Goal: Information Seeking & Learning: Learn about a topic

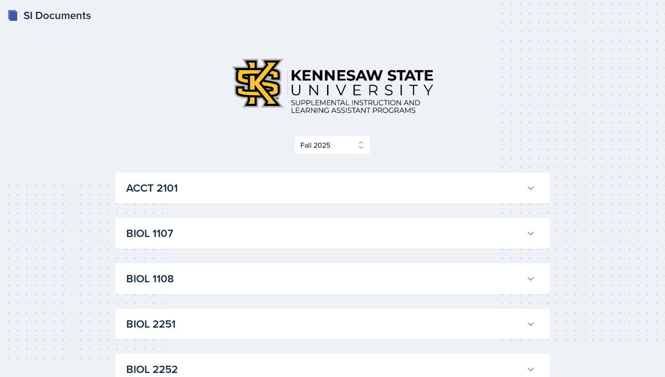
select select "2bed604d-1099-4043-b1bc-2365e8740244"
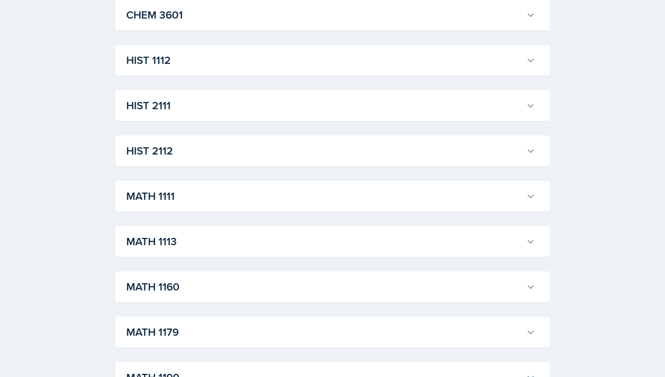
scroll to position [745, 0]
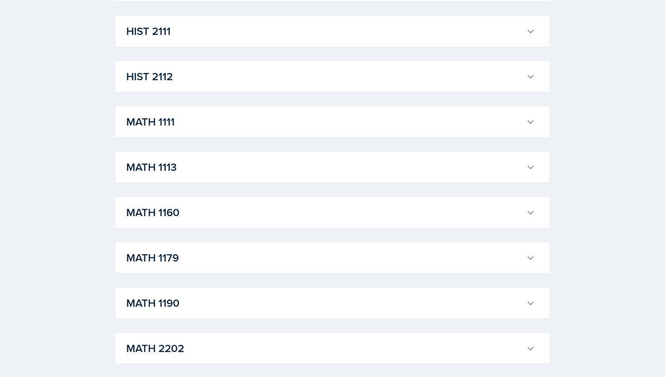
click at [260, 159] on h3 "MATH 1113" at bounding box center [324, 167] width 397 height 16
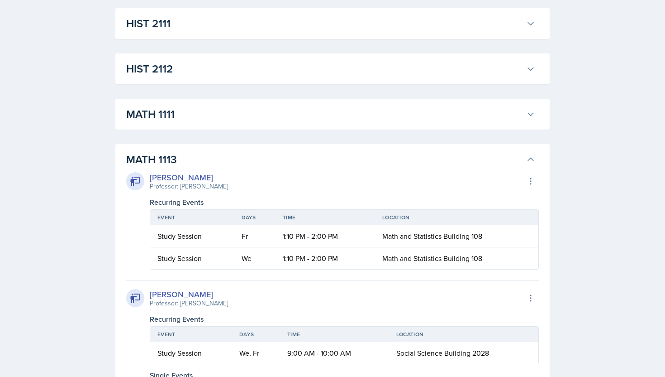
scroll to position [658, 0]
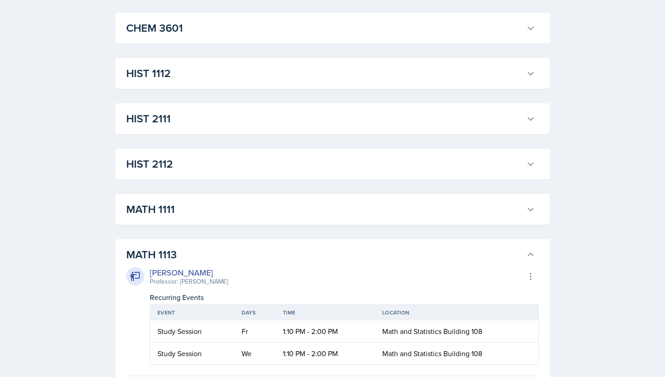
click at [244, 213] on h3 "MATH 1111" at bounding box center [324, 209] width 397 height 16
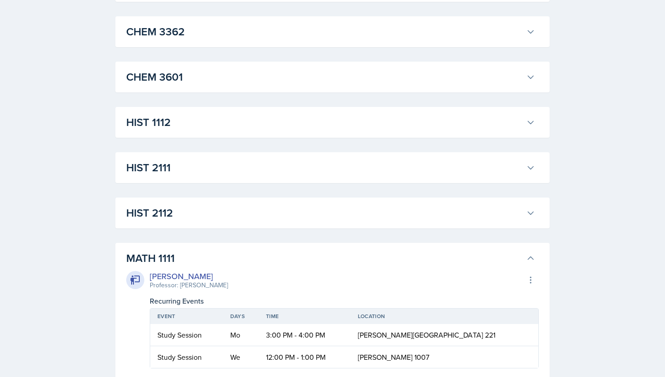
scroll to position [610, 0]
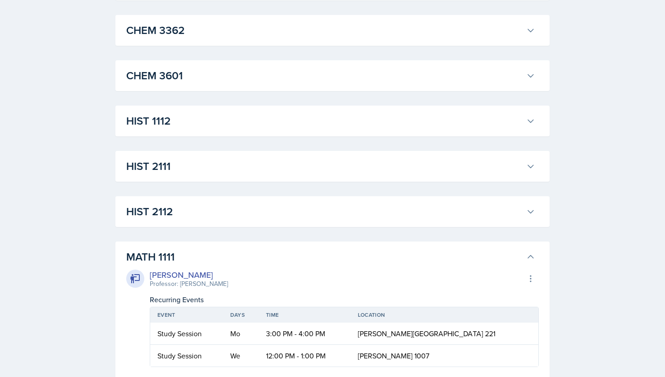
click at [234, 257] on h3 "MATH 1111" at bounding box center [324, 257] width 397 height 16
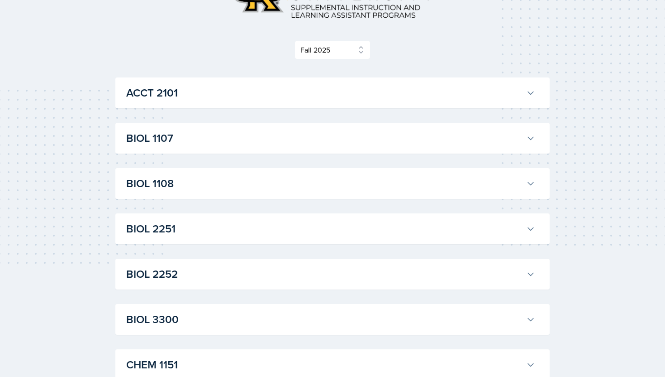
scroll to position [49, 0]
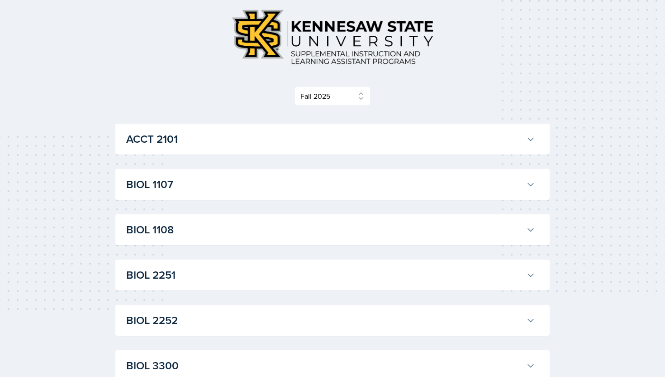
click at [239, 184] on h3 "BIOL 1107" at bounding box center [324, 184] width 397 height 16
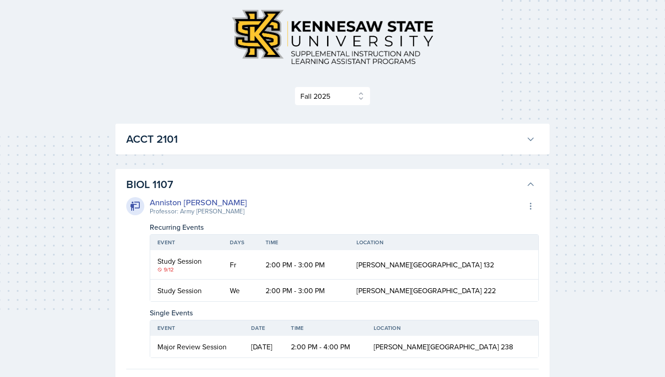
click at [171, 270] on div "9/12" at bounding box center [187, 269] width 58 height 8
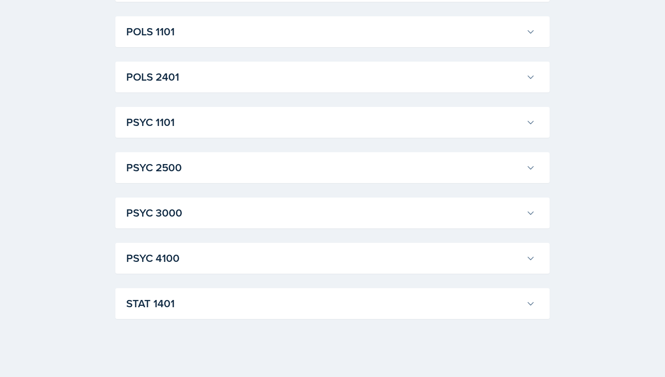
scroll to position [3527, 0]
click at [204, 258] on h3 "PSYC 4100" at bounding box center [324, 258] width 397 height 16
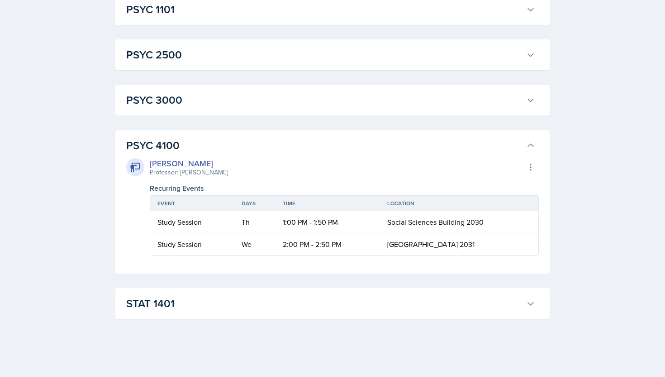
click at [204, 153] on h3 "PSYC 4100" at bounding box center [324, 145] width 397 height 16
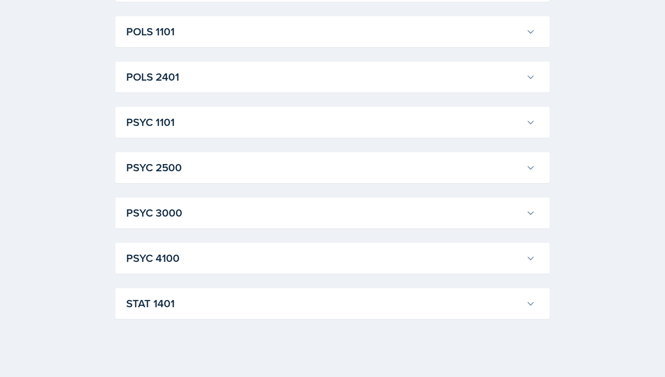
click at [240, 155] on div "PSYC 2500 [PERSON_NAME] Professor: [PERSON_NAME] Export to Google Calendar Recu…" at bounding box center [332, 167] width 435 height 31
click at [240, 163] on h3 "PSYC 2500" at bounding box center [324, 167] width 397 height 16
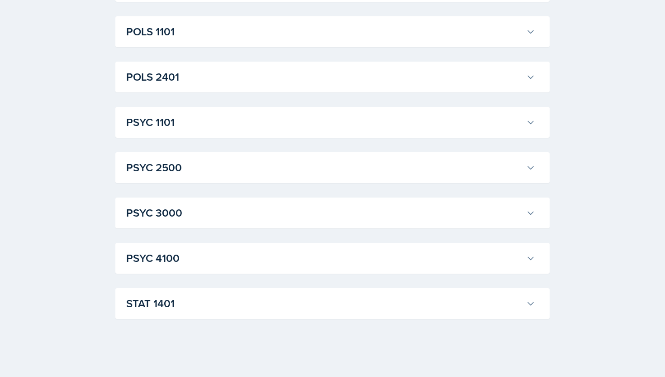
scroll to position [3455, 0]
click at [240, 92] on div "POLS 2401 [PERSON_NAME] Professor: [PERSON_NAME] Export to Google Calendar Recu…" at bounding box center [332, 77] width 435 height 31
click at [240, 85] on h3 "POLS 2401" at bounding box center [324, 77] width 397 height 16
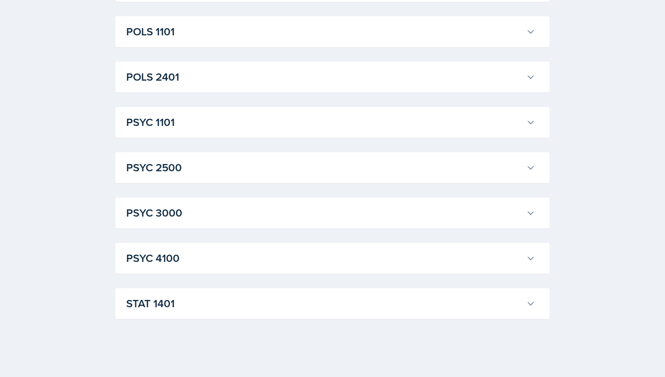
click at [239, 40] on h3 "POLS 1101" at bounding box center [324, 32] width 397 height 16
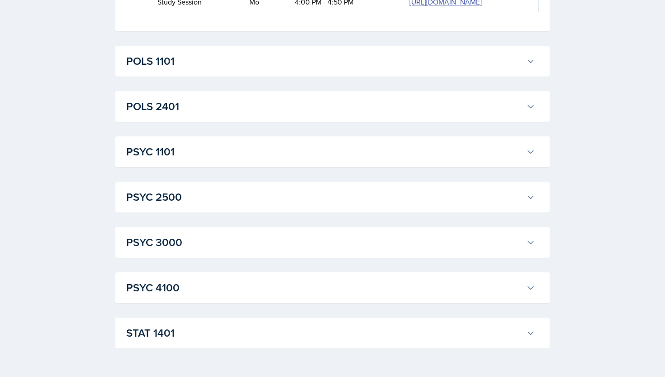
drag, startPoint x: 243, startPoint y: 68, endPoint x: 240, endPoint y: 81, distance: 13.8
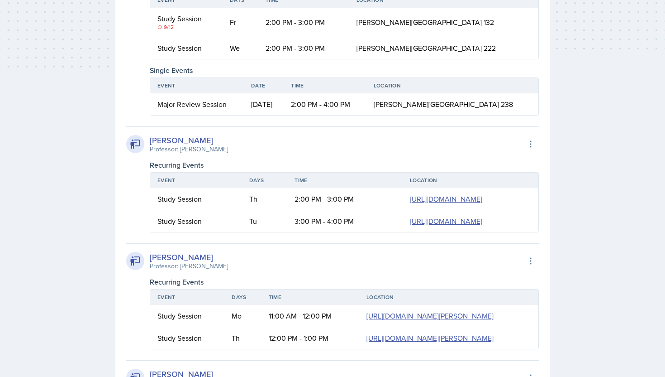
scroll to position [295, 0]
